Goal: Task Accomplishment & Management: Complete application form

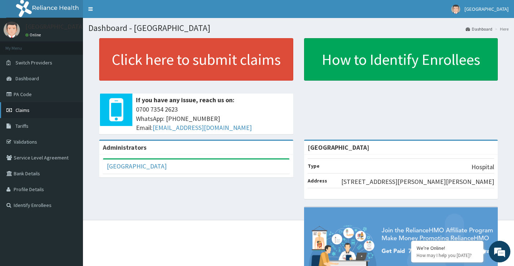
click at [29, 108] on span "Claims" at bounding box center [22, 110] width 14 height 6
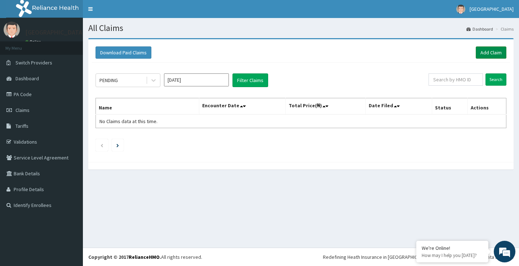
click at [502, 51] on link "Add Claim" at bounding box center [491, 52] width 31 height 12
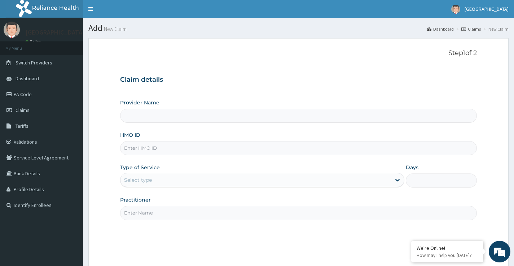
scroll to position [59, 0]
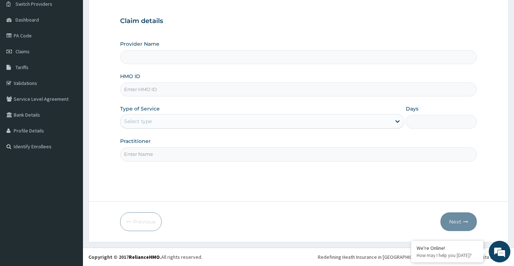
type input "[GEOGRAPHIC_DATA]"
click at [160, 88] on input "HMO ID" at bounding box center [298, 90] width 356 height 14
paste input "cir/10051/b"
type input "cir/10051/b"
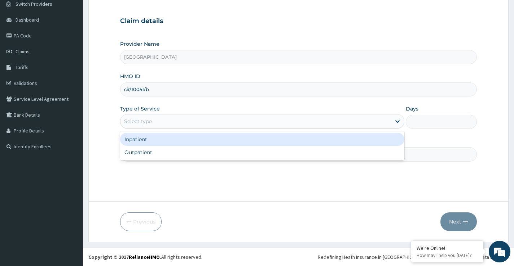
click at [164, 117] on div "Select type" at bounding box center [255, 122] width 270 height 12
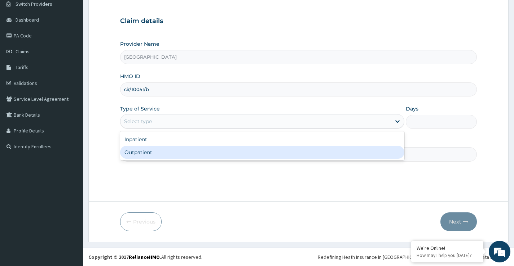
click at [151, 153] on div "Outpatient" at bounding box center [262, 152] width 284 height 13
type input "1"
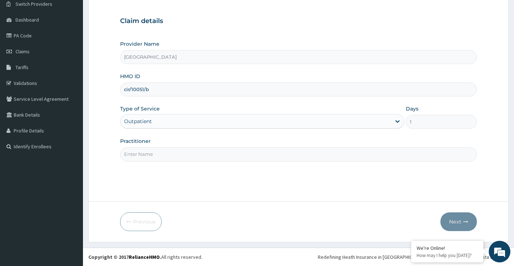
click at [150, 154] on input "Practitioner" at bounding box center [298, 154] width 356 height 14
type input "[PERSON_NAME]"
click at [458, 228] on button "Next" at bounding box center [458, 222] width 36 height 19
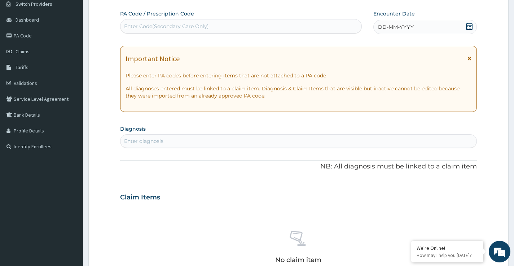
click at [467, 26] on icon at bounding box center [468, 26] width 7 height 7
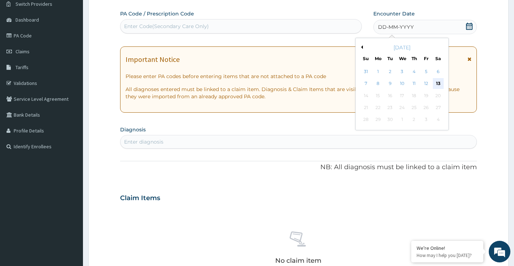
click at [437, 83] on div "13" at bounding box center [437, 84] width 11 height 11
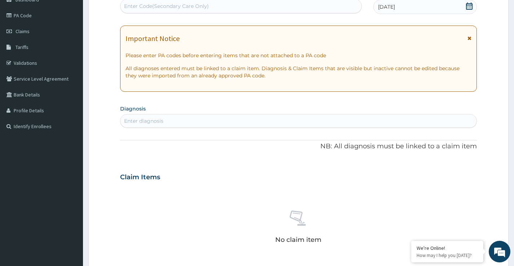
scroll to position [131, 0]
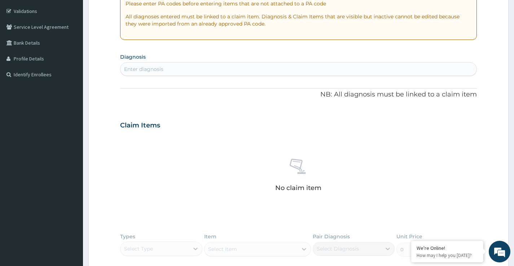
click at [252, 68] on div "Enter diagnosis" at bounding box center [298, 69] width 356 height 12
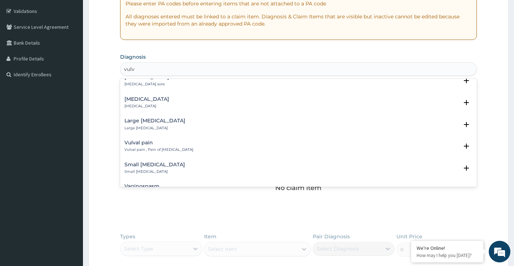
scroll to position [0, 0]
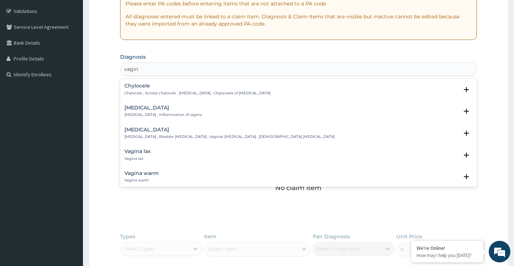
type input "vagini"
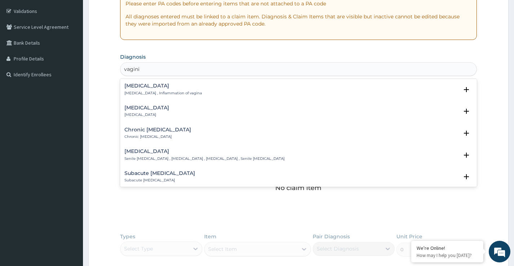
click at [145, 89] on div "[MEDICAL_DATA] [MEDICAL_DATA] , Inflammation of vagina" at bounding box center [162, 89] width 77 height 13
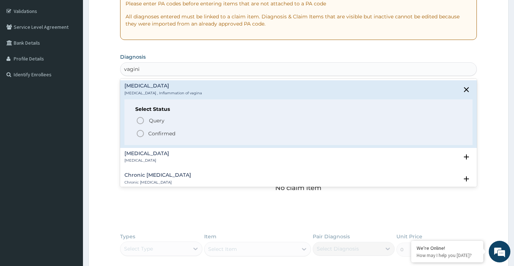
click at [161, 130] on p "Confirmed" at bounding box center [161, 133] width 27 height 7
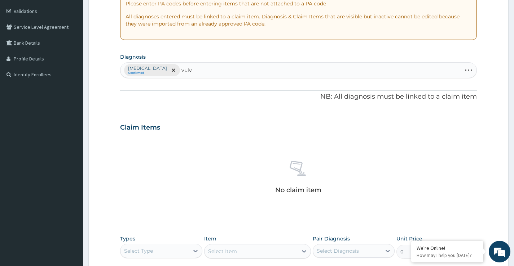
type input "[MEDICAL_DATA]"
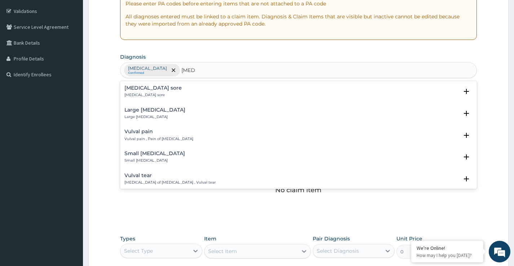
click at [145, 130] on h4 "Vulval pain" at bounding box center [158, 131] width 69 height 5
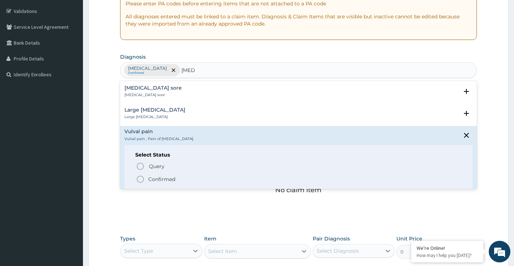
click at [158, 181] on p "Confirmed" at bounding box center [161, 179] width 27 height 7
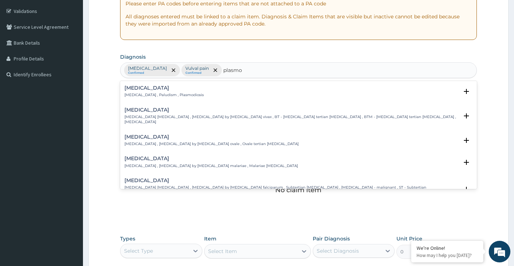
type input "plasmod"
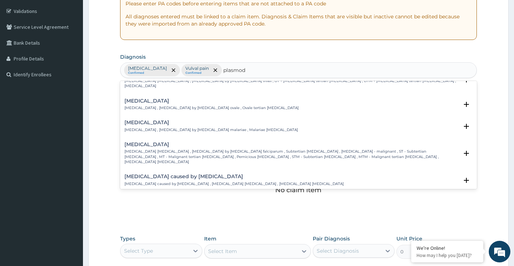
click at [167, 149] on p "[MEDICAL_DATA] [MEDICAL_DATA] , [MEDICAL_DATA] by [MEDICAL_DATA] falciparum , S…" at bounding box center [291, 156] width 334 height 15
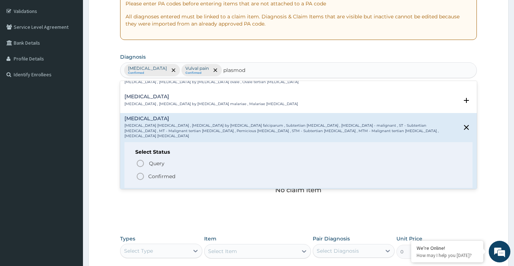
scroll to position [72, 0]
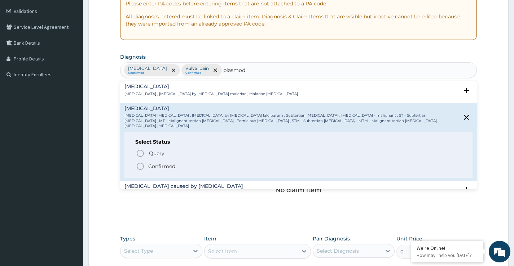
click at [163, 163] on p "Confirmed" at bounding box center [161, 166] width 27 height 7
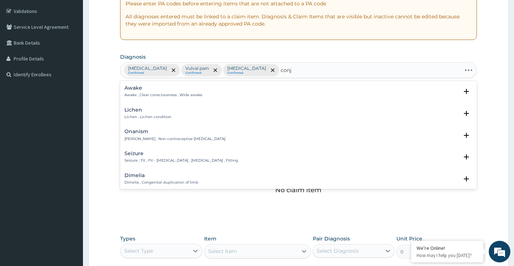
type input "conju"
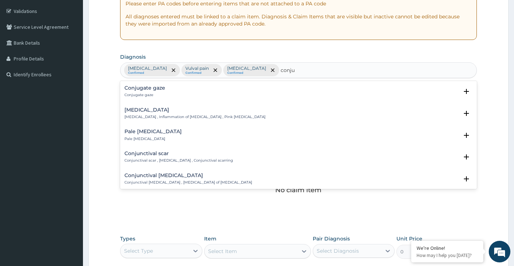
click at [148, 114] on div "[MEDICAL_DATA] [MEDICAL_DATA] , Inflammation of [MEDICAL_DATA] , Pink [MEDICAL_…" at bounding box center [194, 113] width 141 height 13
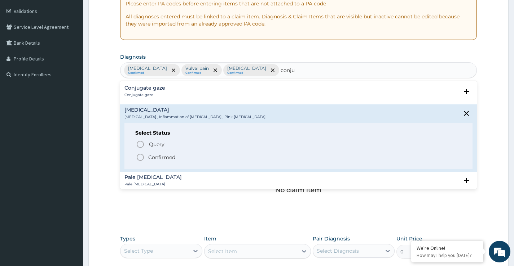
click at [148, 156] on span "Confirmed" at bounding box center [298, 157] width 325 height 9
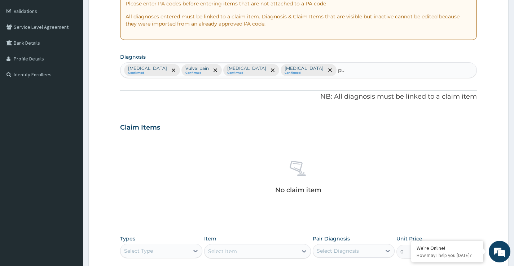
type input "p"
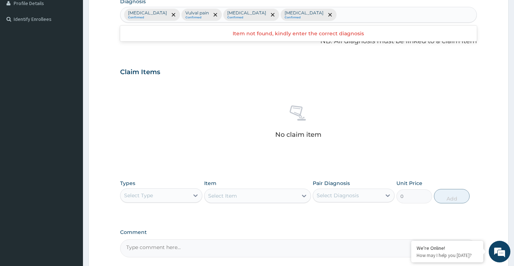
scroll to position [203, 0]
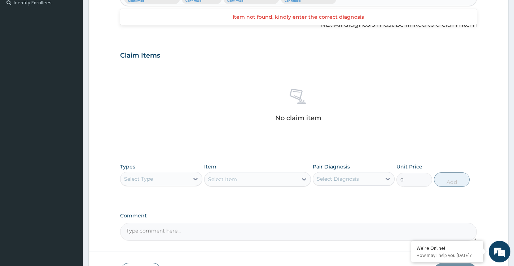
click at [168, 177] on div "Select Type" at bounding box center [154, 179] width 68 height 12
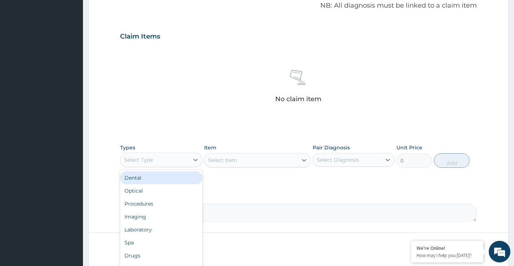
scroll to position [239, 0]
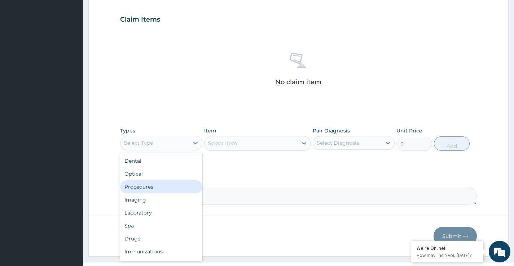
click at [157, 187] on div "Procedures" at bounding box center [161, 187] width 82 height 13
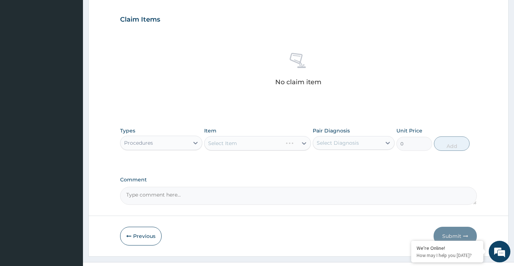
click at [339, 144] on div "Select Diagnosis" at bounding box center [337, 142] width 42 height 7
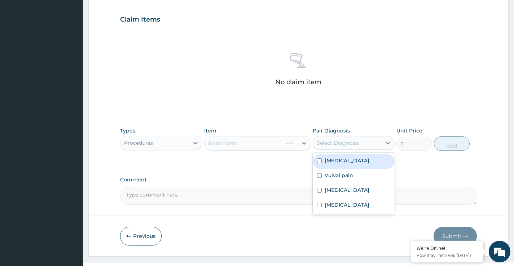
click at [340, 160] on label "[MEDICAL_DATA]" at bounding box center [346, 160] width 45 height 7
checkbox input "true"
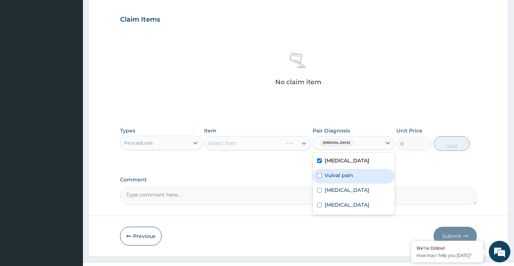
click at [336, 180] on div "Vulval pain" at bounding box center [353, 176] width 82 height 15
checkbox input "true"
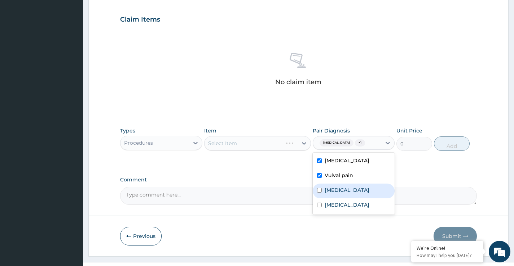
click at [338, 195] on div "[MEDICAL_DATA]" at bounding box center [353, 191] width 82 height 15
checkbox input "true"
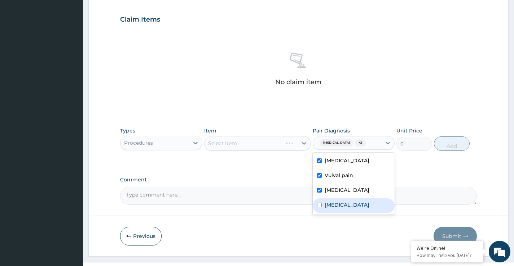
click at [338, 201] on label "[MEDICAL_DATA]" at bounding box center [346, 204] width 45 height 7
checkbox input "true"
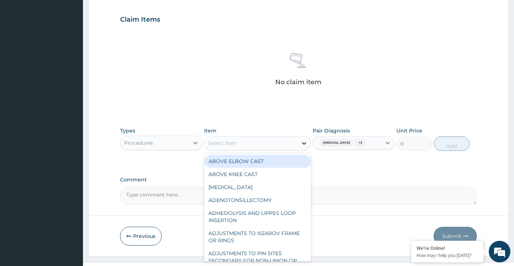
click at [301, 144] on icon at bounding box center [303, 143] width 7 height 7
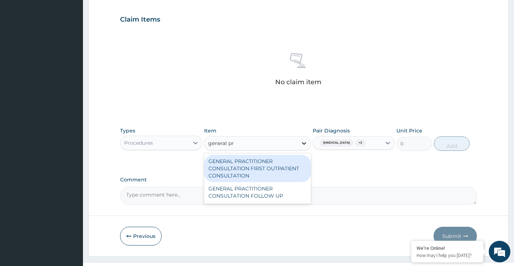
type input "general pra"
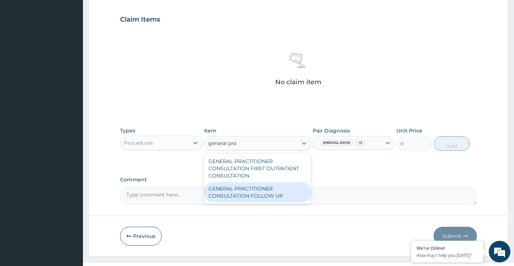
click at [279, 189] on div "GENERAL PRACTITIONER CONSULTATION FOLLOW UP" at bounding box center [257, 192] width 107 height 20
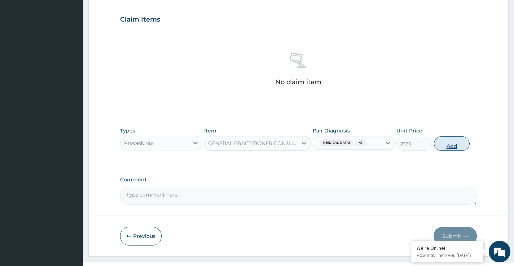
click at [454, 149] on button "Add" at bounding box center [452, 144] width 36 height 14
type input "0"
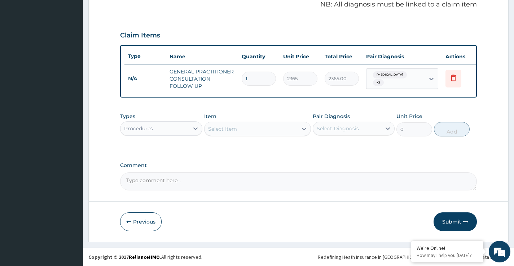
click at [162, 131] on div "Procedures" at bounding box center [154, 129] width 68 height 12
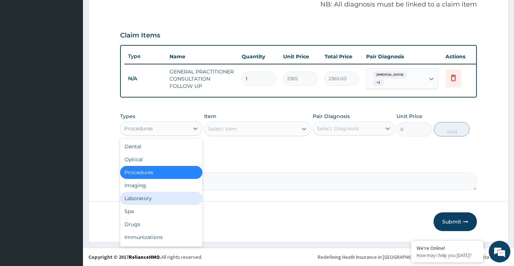
click at [148, 203] on div "Laboratory" at bounding box center [161, 198] width 82 height 13
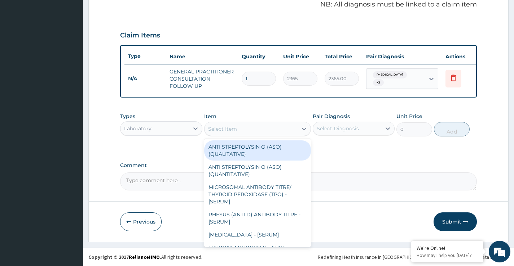
click at [297, 131] on div "Select Item" at bounding box center [250, 129] width 93 height 12
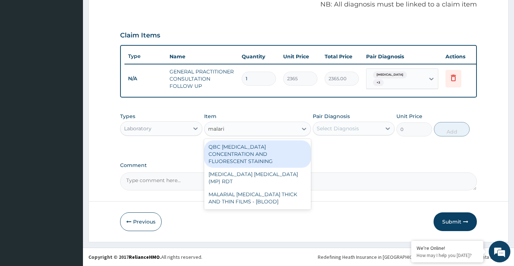
type input "[MEDICAL_DATA]"
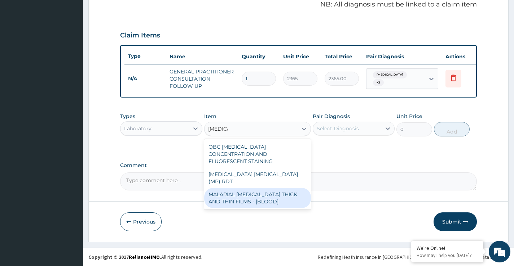
click at [278, 188] on div "MALARIAL [MEDICAL_DATA] THICK AND THIN FILMS - [BLOOD]" at bounding box center [257, 198] width 107 height 20
type input "2000"
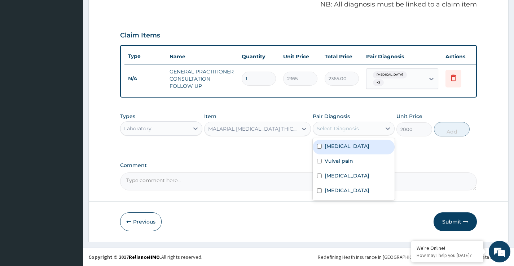
click at [363, 129] on div "Select Diagnosis" at bounding box center [347, 129] width 68 height 12
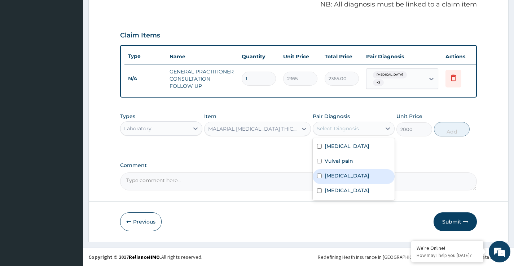
click at [351, 174] on label "[MEDICAL_DATA]" at bounding box center [346, 175] width 45 height 7
checkbox input "true"
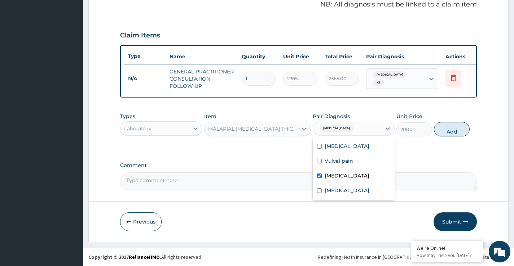
click at [452, 129] on button "Add" at bounding box center [452, 129] width 36 height 14
type input "0"
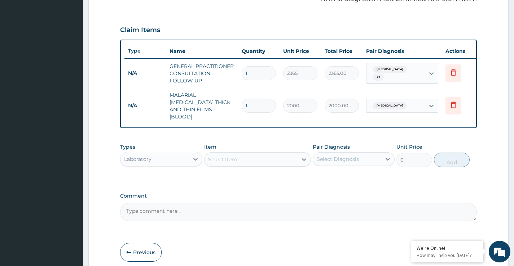
click at [285, 157] on div "Select Item" at bounding box center [250, 160] width 93 height 12
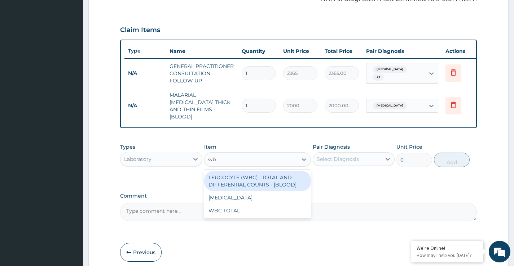
type input "wbc"
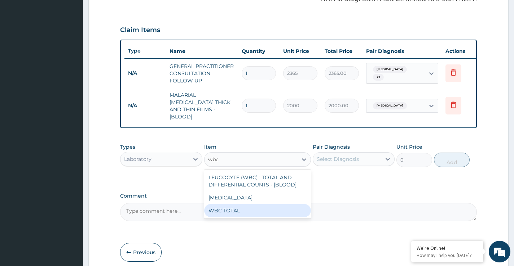
click at [240, 212] on div "WBC TOTAL" at bounding box center [257, 210] width 107 height 13
type input "3225"
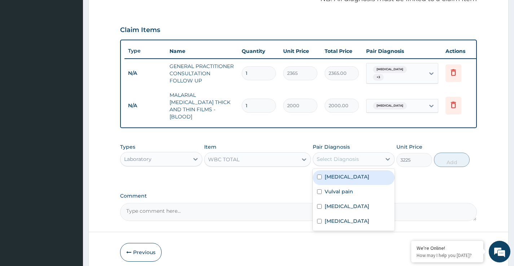
click at [352, 162] on div "Select Diagnosis" at bounding box center [347, 160] width 68 height 12
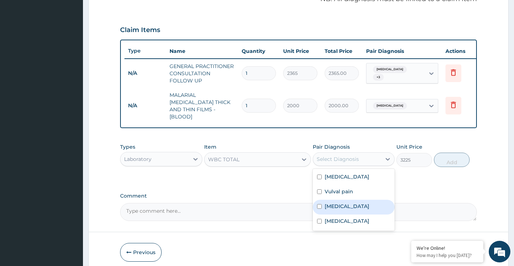
click at [341, 203] on label "[MEDICAL_DATA]" at bounding box center [346, 206] width 45 height 7
checkbox input "true"
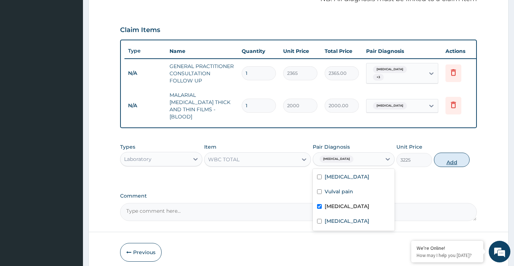
click at [446, 164] on button "Add" at bounding box center [452, 160] width 36 height 14
type input "0"
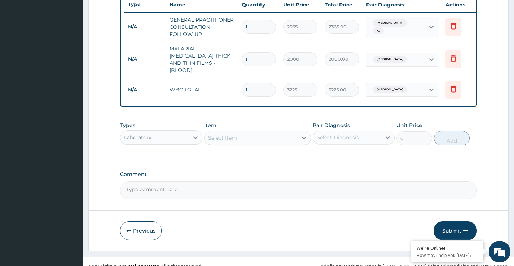
scroll to position [282, 0]
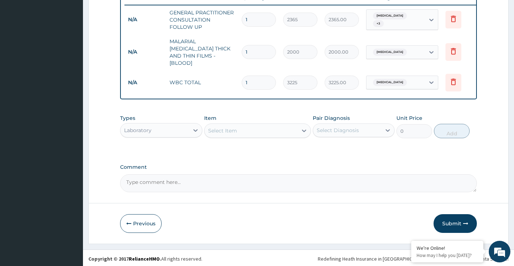
click at [290, 130] on div "Select Item" at bounding box center [250, 131] width 93 height 12
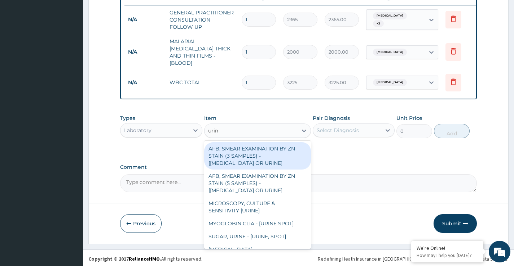
type input "urina"
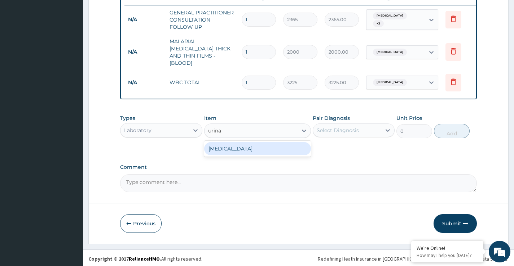
click at [275, 148] on div "[MEDICAL_DATA]" at bounding box center [257, 148] width 107 height 13
type input "1612.5"
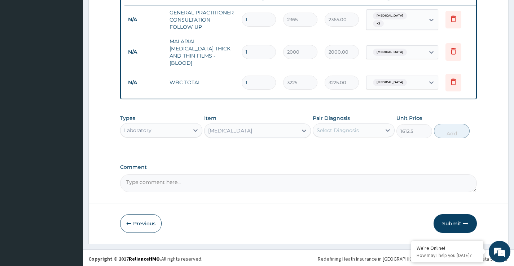
click at [351, 129] on div "Select Diagnosis" at bounding box center [337, 130] width 42 height 7
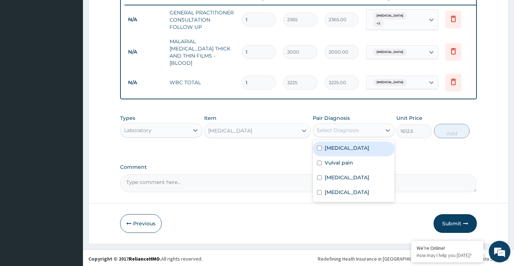
click at [345, 148] on label "[MEDICAL_DATA]" at bounding box center [346, 148] width 45 height 7
checkbox input "true"
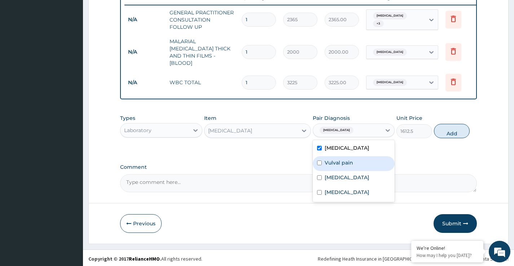
click at [345, 161] on label "Vulval pain" at bounding box center [338, 162] width 28 height 7
checkbox input "true"
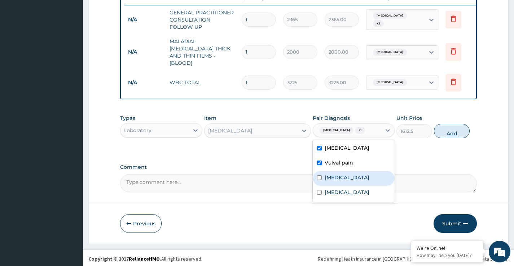
click at [451, 133] on button "Add" at bounding box center [452, 131] width 36 height 14
type input "0"
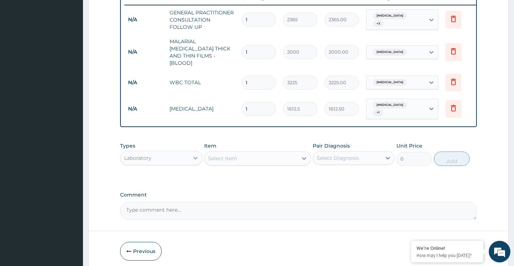
click at [189, 152] on div at bounding box center [195, 158] width 13 height 13
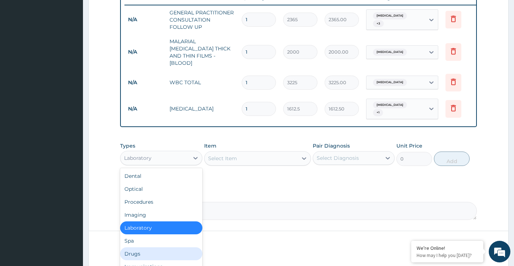
click at [136, 251] on div "Drugs" at bounding box center [161, 254] width 82 height 13
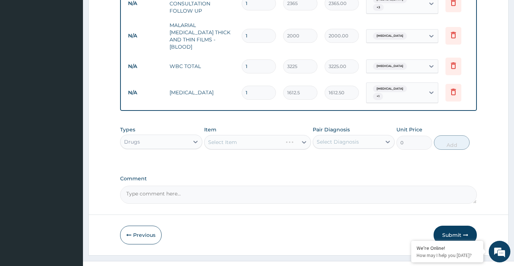
scroll to position [307, 0]
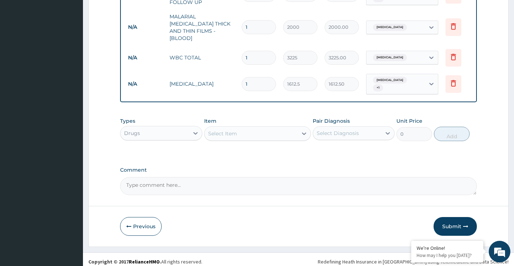
click at [297, 128] on div "Select Item" at bounding box center [250, 134] width 93 height 12
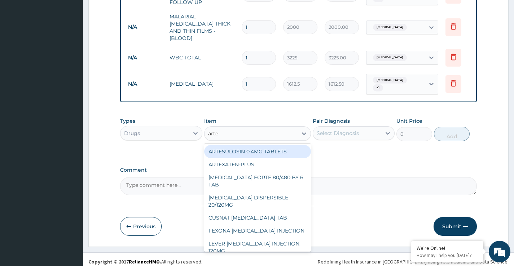
type input "artem"
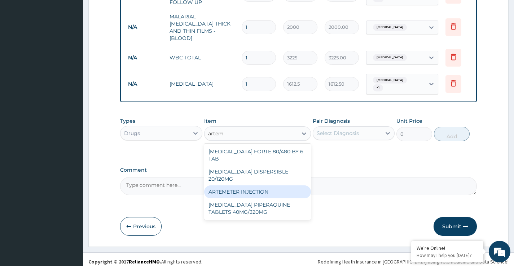
click at [263, 186] on div "ARTEMETER INJECTION" at bounding box center [257, 192] width 107 height 13
type input "946"
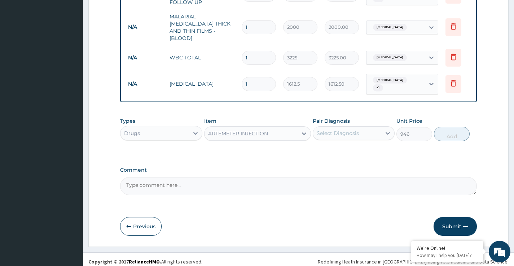
click at [364, 129] on div "Select Diagnosis" at bounding box center [347, 134] width 68 height 12
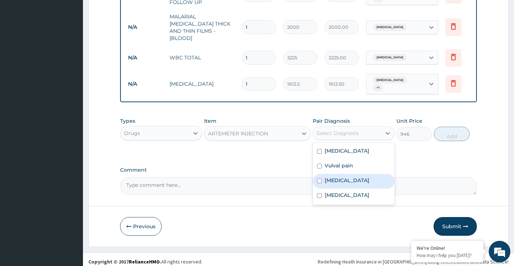
click at [351, 177] on label "[MEDICAL_DATA]" at bounding box center [346, 180] width 45 height 7
checkbox input "true"
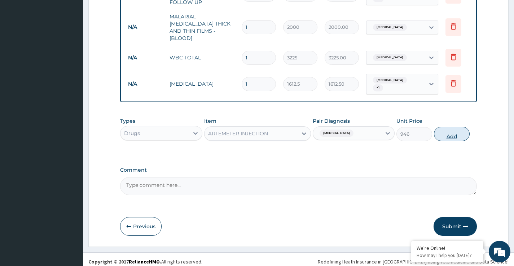
click at [446, 131] on button "Add" at bounding box center [452, 134] width 36 height 14
type input "0"
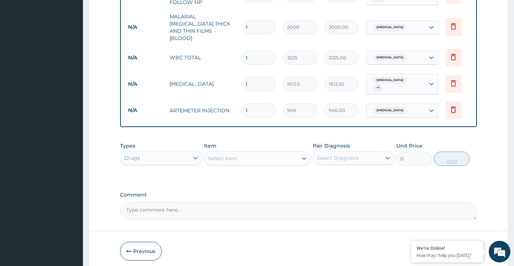
type input "0.00"
type input "6"
type input "5676.00"
type input "6"
click at [238, 153] on div "Select Item" at bounding box center [250, 159] width 93 height 12
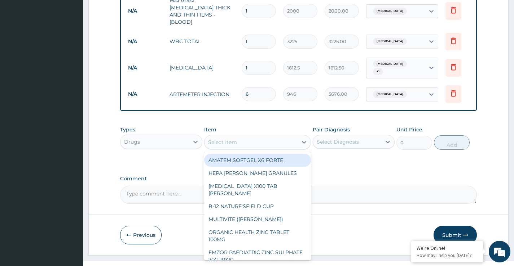
scroll to position [332, 0]
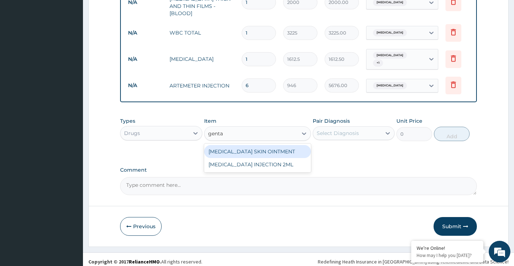
type input "gent"
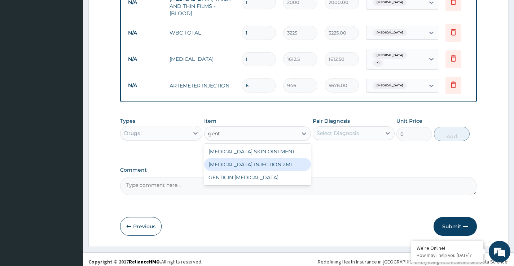
click at [267, 158] on div "[MEDICAL_DATA] INJECTION 2ML" at bounding box center [257, 164] width 107 height 13
type input "500"
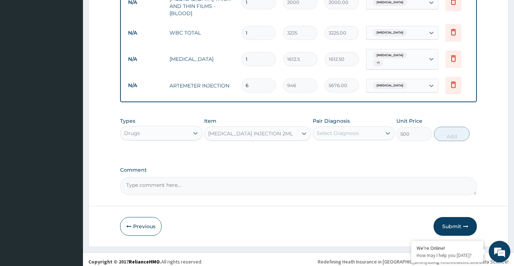
click at [372, 128] on div "Select Diagnosis" at bounding box center [347, 134] width 68 height 12
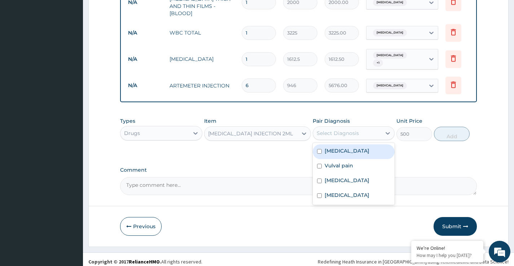
click at [330, 147] on label "[MEDICAL_DATA]" at bounding box center [346, 150] width 45 height 7
checkbox input "true"
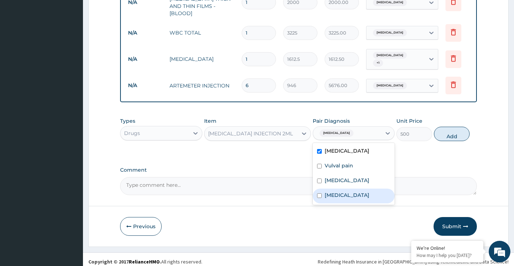
click at [345, 192] on label "[MEDICAL_DATA]" at bounding box center [346, 195] width 45 height 7
checkbox input "true"
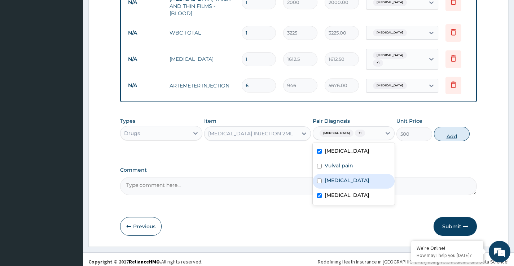
click at [453, 132] on button "Add" at bounding box center [452, 134] width 36 height 14
type input "0"
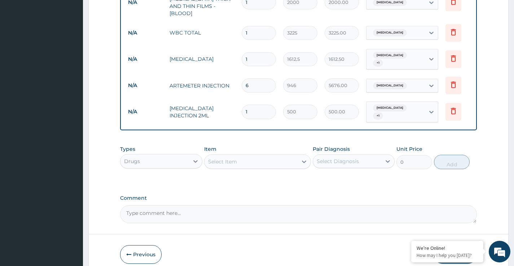
type input "0.00"
type input "6"
type input "3000.00"
type input "6"
click at [227, 158] on div "Select Item" at bounding box center [222, 161] width 29 height 7
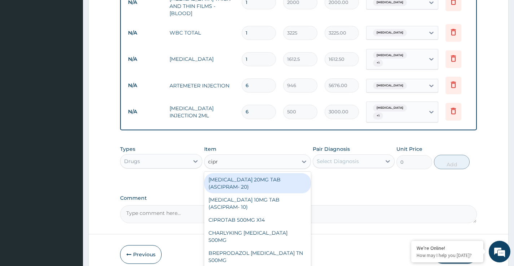
type input "[MEDICAL_DATA]"
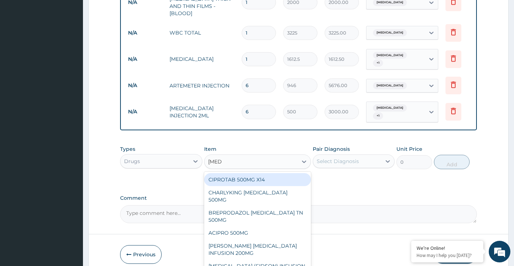
click at [238, 174] on div "CIPROTAB 500MG X14" at bounding box center [257, 179] width 107 height 13
type input "319.275"
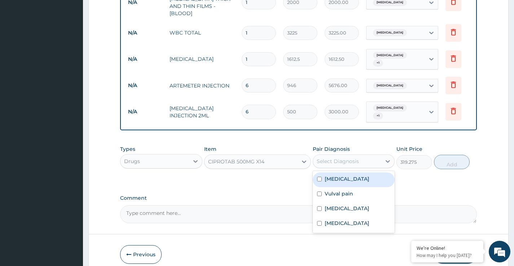
click at [375, 156] on div "Select Diagnosis" at bounding box center [347, 162] width 68 height 12
click at [351, 174] on div "[MEDICAL_DATA]" at bounding box center [353, 180] width 82 height 15
checkbox input "true"
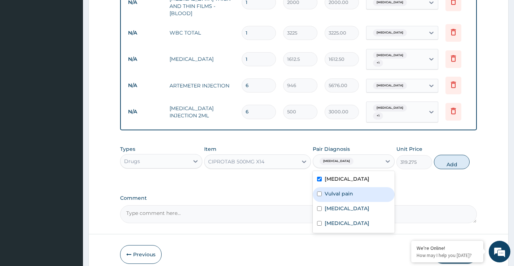
click at [350, 190] on label "Vulval pain" at bounding box center [338, 193] width 28 height 7
checkbox input "true"
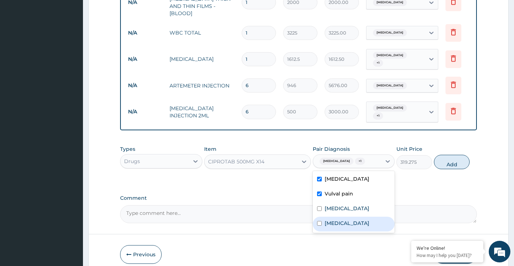
click at [360, 217] on div "[MEDICAL_DATA]" at bounding box center [353, 224] width 82 height 15
checkbox input "true"
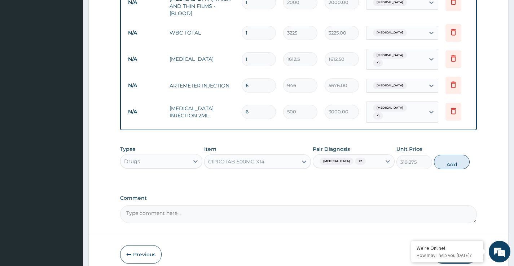
click at [450, 157] on button "Add" at bounding box center [452, 162] width 36 height 14
type input "0"
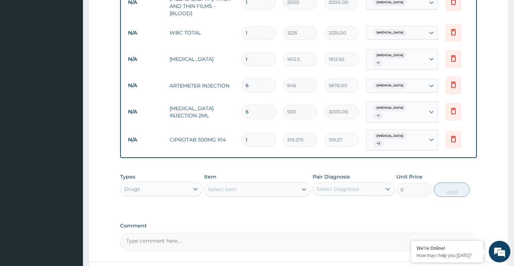
type input "10"
type input "3192.75"
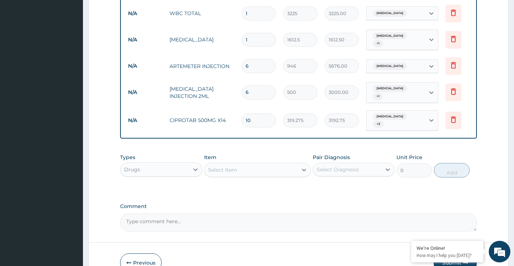
scroll to position [368, 0]
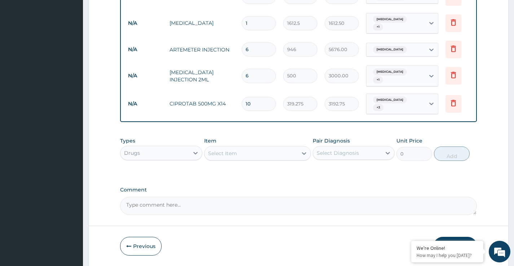
type input "10"
click at [273, 148] on div "Select Item" at bounding box center [250, 154] width 93 height 12
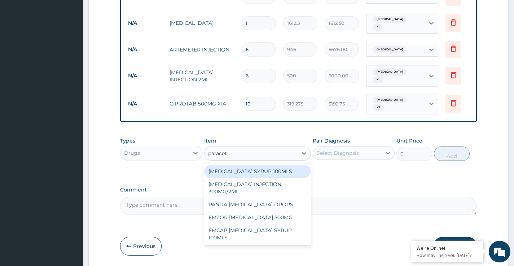
type input "paraceta"
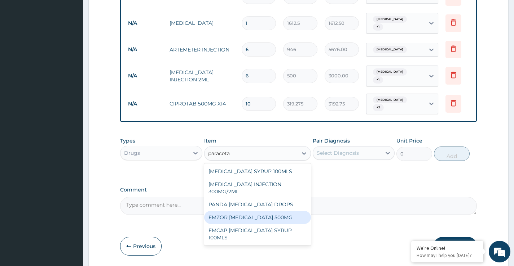
click at [266, 211] on div "EMZOR [MEDICAL_DATA] 500MG" at bounding box center [257, 217] width 107 height 13
type input "30"
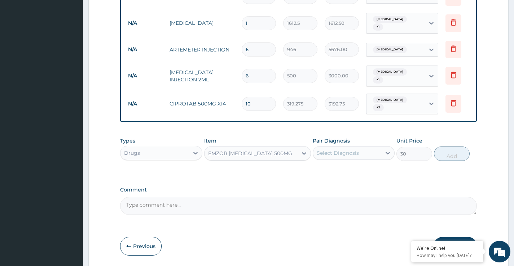
click at [364, 147] on div "Select Diagnosis" at bounding box center [347, 153] width 68 height 12
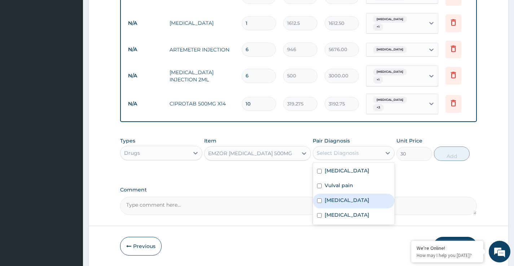
click at [352, 197] on label "[MEDICAL_DATA]" at bounding box center [346, 200] width 45 height 7
checkbox input "true"
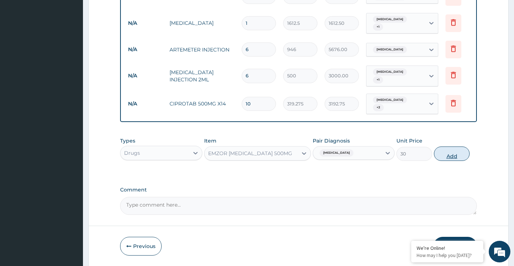
click at [454, 147] on button "Add" at bounding box center [452, 154] width 36 height 14
type input "0"
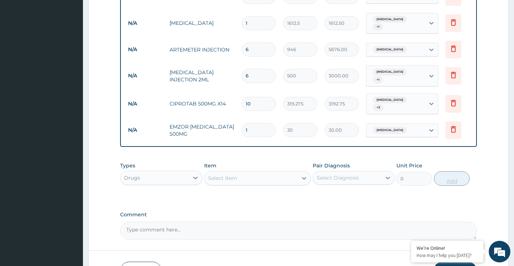
type input "18"
type input "540.00"
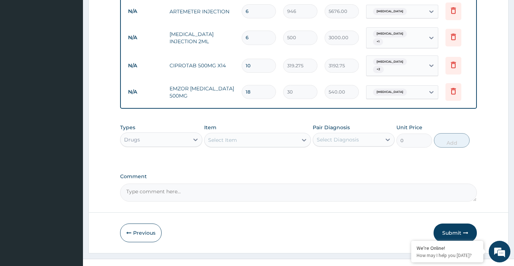
scroll to position [407, 0]
type input "18"
click at [301, 136] on icon at bounding box center [303, 139] width 7 height 7
type input "lorat"
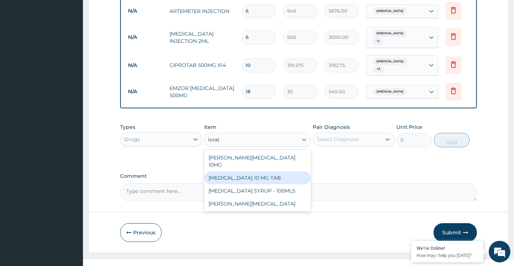
click at [270, 172] on div "[MEDICAL_DATA] 10 MG TAB" at bounding box center [257, 178] width 107 height 13
type input "59.125"
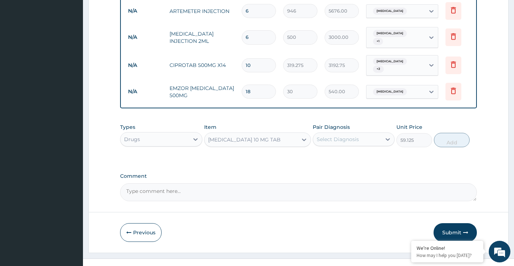
click at [374, 134] on div "Select Diagnosis" at bounding box center [347, 140] width 68 height 12
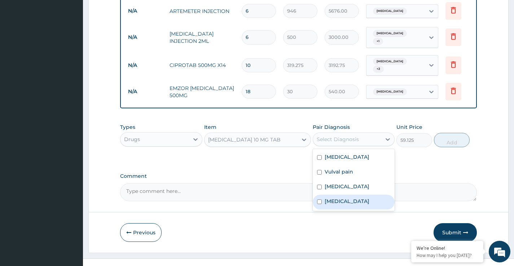
click at [361, 195] on div "[MEDICAL_DATA]" at bounding box center [353, 202] width 82 height 15
checkbox input "true"
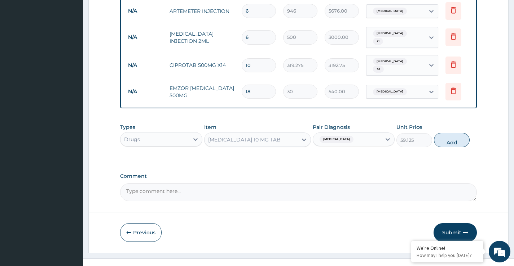
click at [453, 133] on button "Add" at bounding box center [452, 140] width 36 height 14
type input "0"
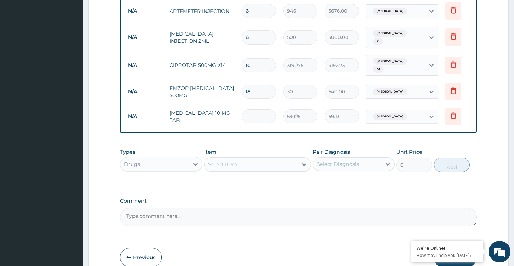
type input "0.00"
type input "5"
type input "295.63"
type input "5"
click at [302, 161] on icon at bounding box center [303, 164] width 7 height 7
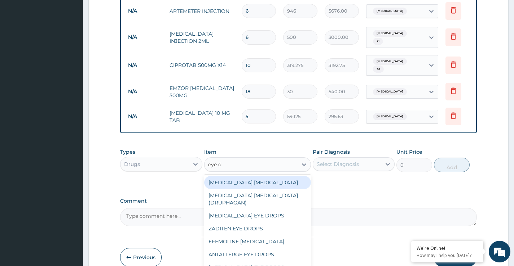
type input "eye dr"
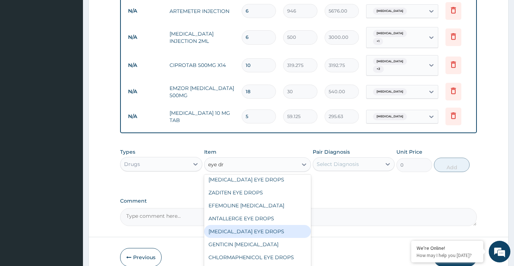
scroll to position [58, 0]
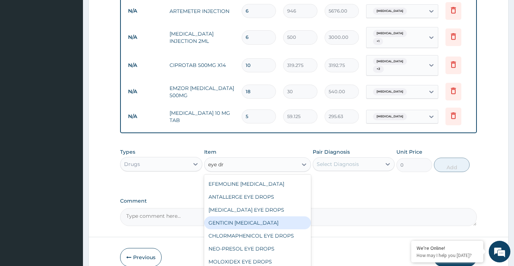
click at [247, 217] on div "GENTICIN [MEDICAL_DATA]" at bounding box center [257, 223] width 107 height 13
type input "946"
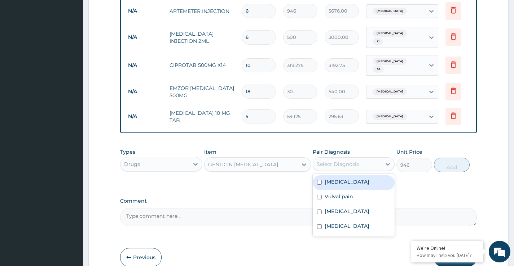
click at [368, 159] on div "Select Diagnosis" at bounding box center [347, 165] width 68 height 12
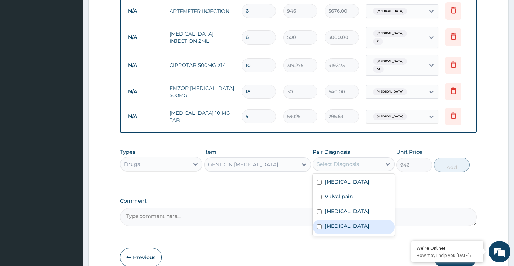
click at [358, 223] on label "[MEDICAL_DATA]" at bounding box center [346, 226] width 45 height 7
checkbox input "true"
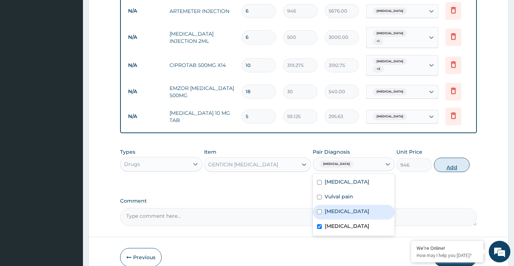
click at [453, 158] on button "Add" at bounding box center [452, 165] width 36 height 14
type input "0"
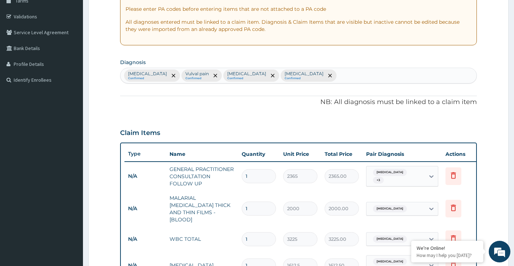
scroll to position [82, 0]
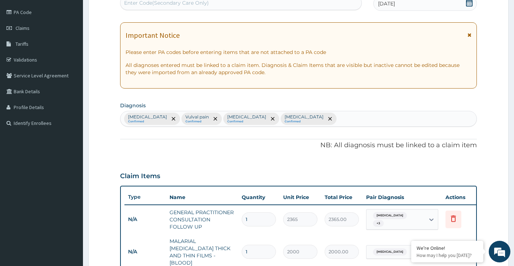
click at [315, 116] on div "[MEDICAL_DATA] Confirmed Vulval pain Confirmed [MEDICAL_DATA] Confirmed [MEDICA…" at bounding box center [298, 118] width 356 height 15
type input "rhin"
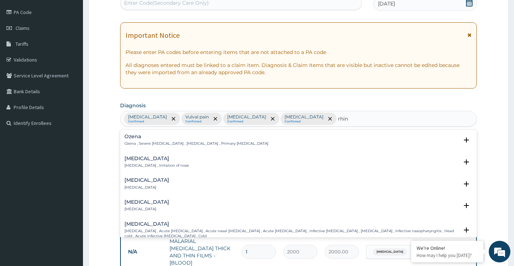
click at [167, 167] on p "[MEDICAL_DATA] , Irritation of nose" at bounding box center [156, 165] width 65 height 5
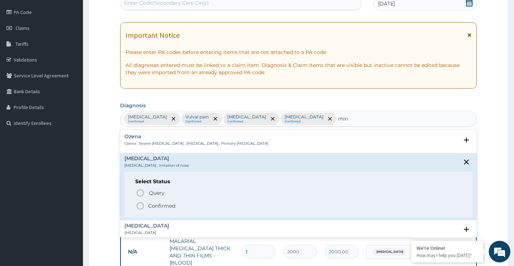
click at [168, 207] on p "Confirmed" at bounding box center [161, 206] width 27 height 7
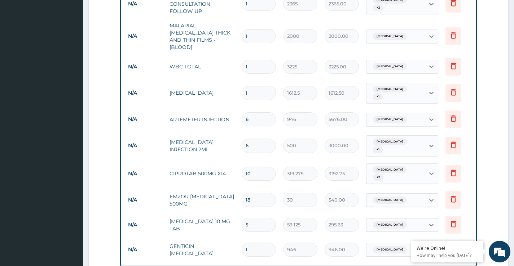
scroll to position [298, 0]
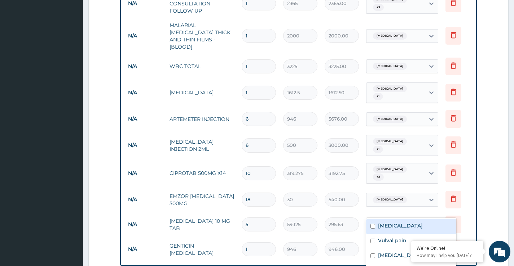
click at [401, 220] on div "[MEDICAL_DATA]" at bounding box center [389, 224] width 38 height 9
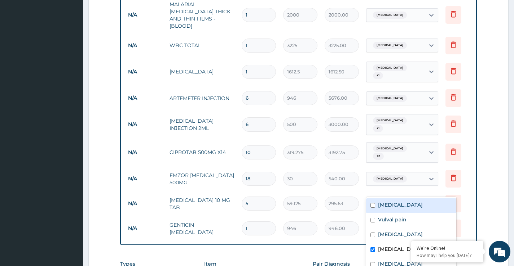
scroll to position [334, 0]
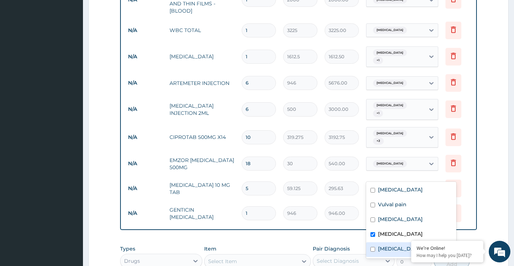
click at [380, 247] on label "[MEDICAL_DATA]" at bounding box center [400, 248] width 45 height 7
checkbox input "true"
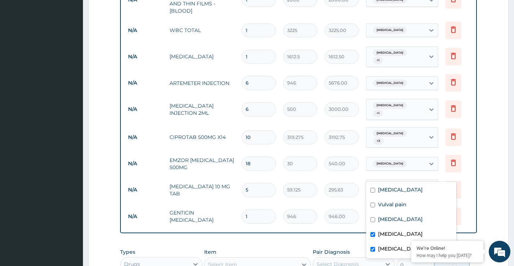
click at [382, 235] on label "[MEDICAL_DATA]" at bounding box center [400, 234] width 45 height 7
checkbox input "false"
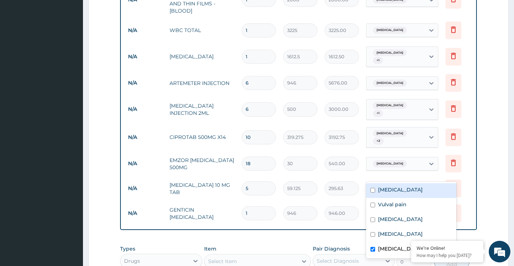
click at [467, 201] on td "Delete" at bounding box center [460, 213] width 36 height 25
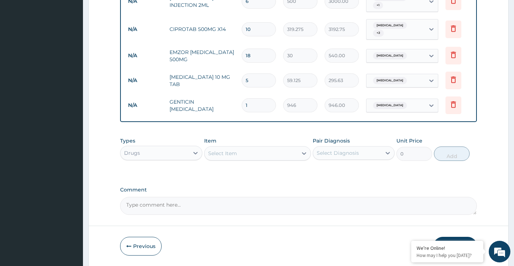
scroll to position [456, 0]
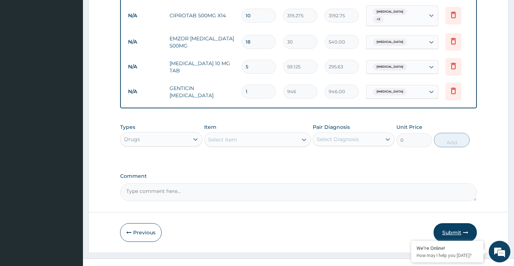
click at [454, 223] on button "Submit" at bounding box center [454, 232] width 43 height 19
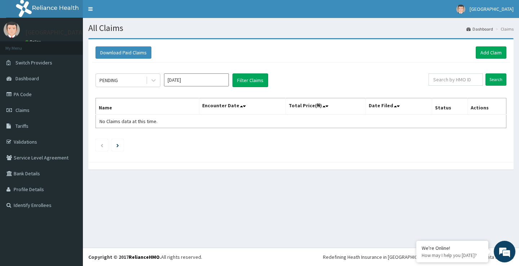
click at [137, 155] on div "PENDING Sep 2025 Filter Claims Search Name Encounter Date Total Price(₦) Date F…" at bounding box center [301, 111] width 418 height 96
